Goal: Information Seeking & Learning: Learn about a topic

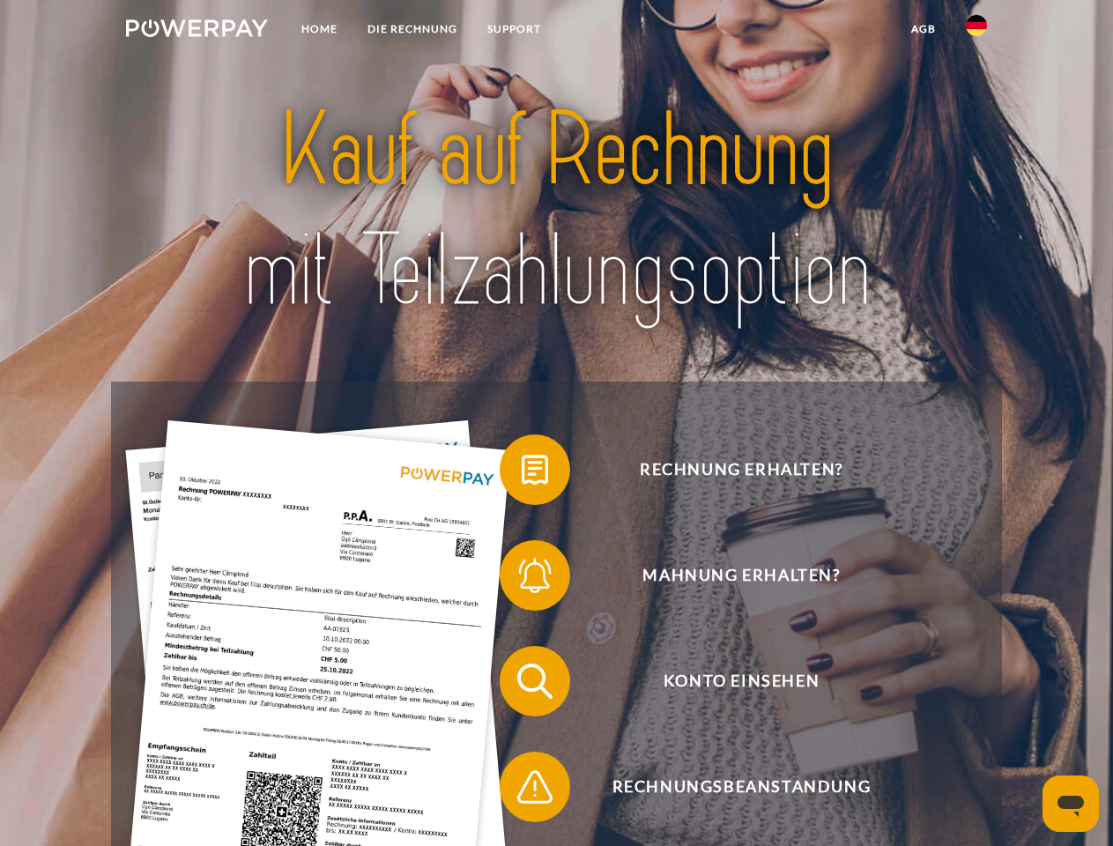
click at [197, 31] on img at bounding box center [197, 28] width 142 height 18
click at [977, 31] on img at bounding box center [976, 25] width 21 height 21
click at [923, 29] on link "agb" at bounding box center [923, 29] width 55 height 32
click at [522, 473] on span at bounding box center [509, 470] width 88 height 88
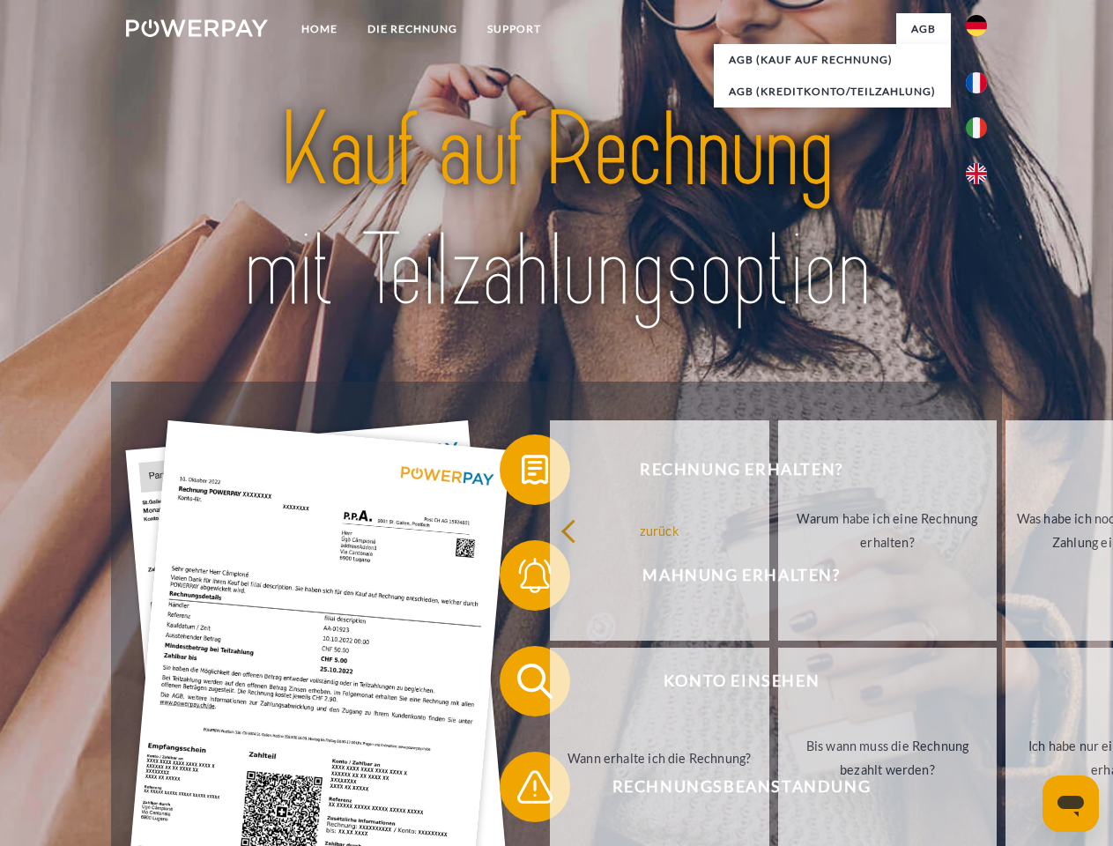
click at [522, 579] on span at bounding box center [509, 576] width 88 height 88
click at [778, 685] on link "Bis wann muss die Rechnung bezahlt werden?" at bounding box center [887, 758] width 219 height 220
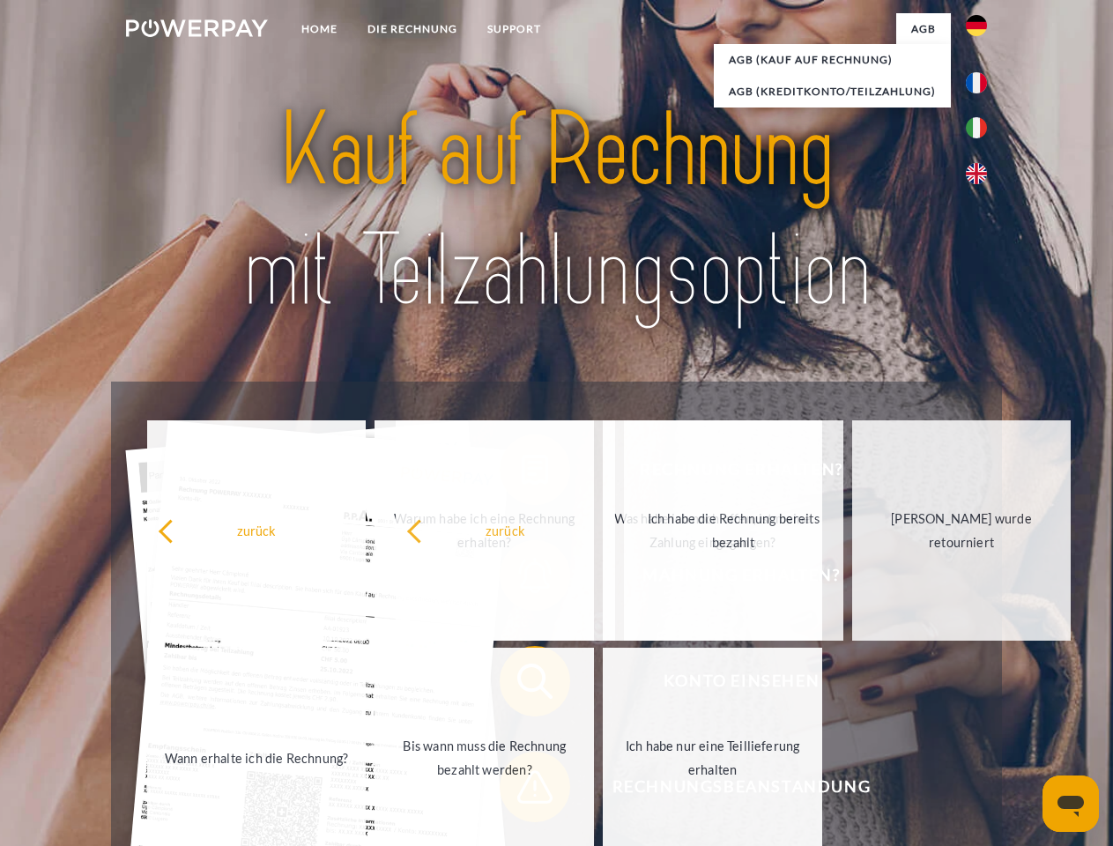
click at [522, 791] on span at bounding box center [509, 787] width 88 height 88
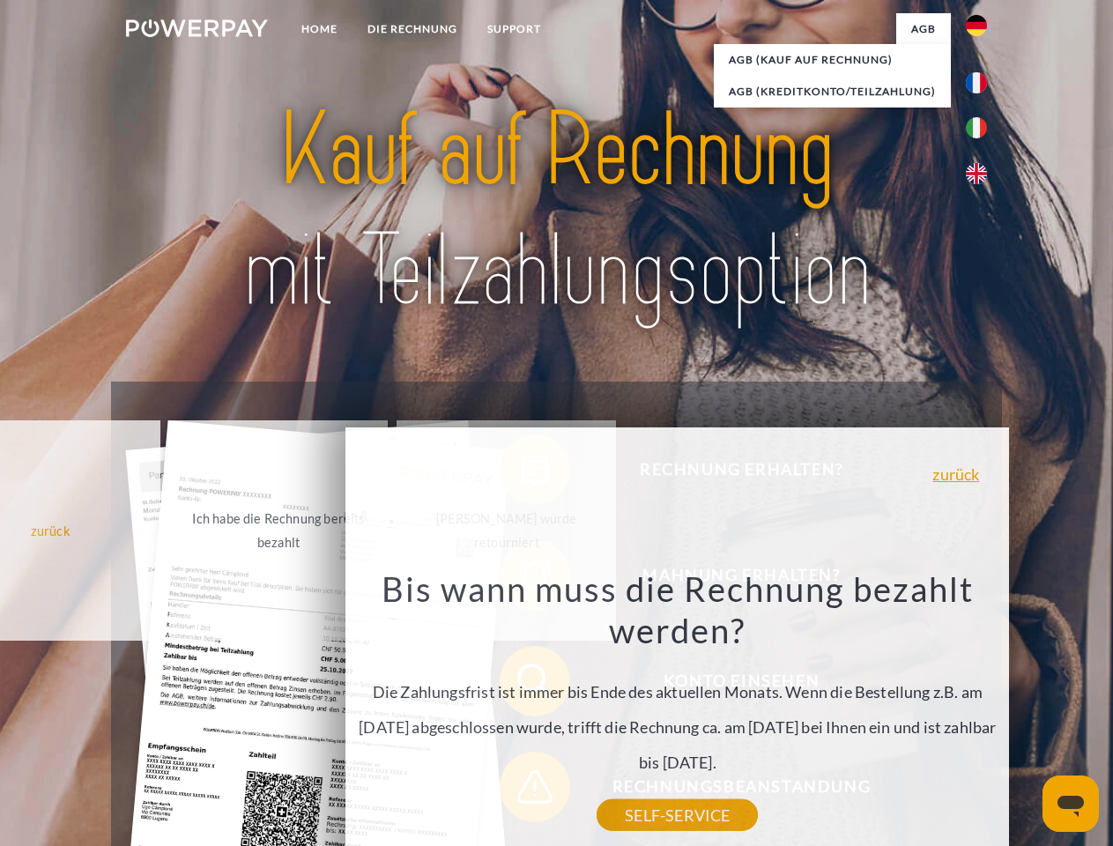
click at [1071, 804] on icon "Messaging-Fenster öffnen" at bounding box center [1071, 806] width 26 height 21
